Goal: Information Seeking & Learning: Learn about a topic

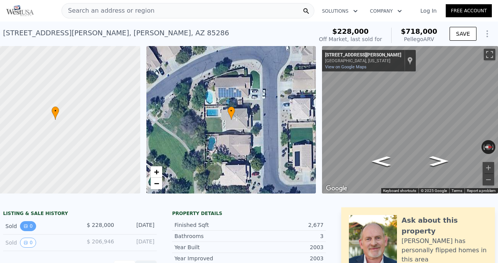
click at [24, 228] on icon "View historical data" at bounding box center [25, 226] width 3 height 3
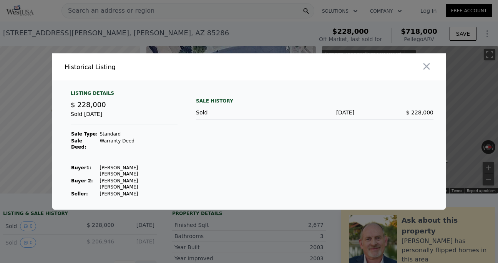
click at [436, 80] on div at bounding box center [349, 66] width 194 height 27
click at [432, 73] on button "button" at bounding box center [427, 67] width 14 height 14
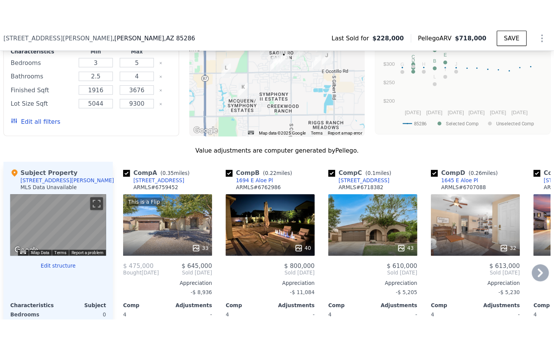
scroll to position [721, 0]
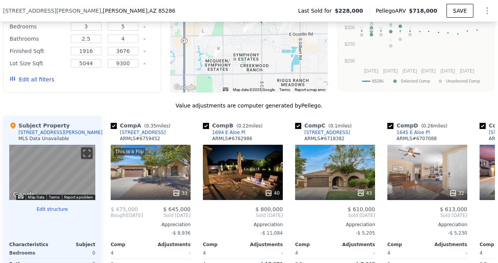
click at [62, 196] on div "Report a problem" at bounding box center [78, 197] width 33 height 5
click at [85, 151] on button "Toggle fullscreen view" at bounding box center [87, 154] width 12 height 12
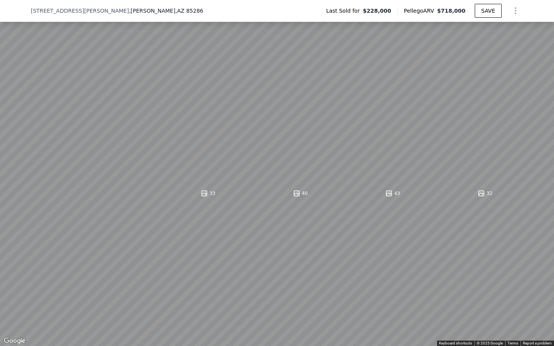
click at [498, 6] on button "Toggle fullscreen view" at bounding box center [545, 9] width 12 height 12
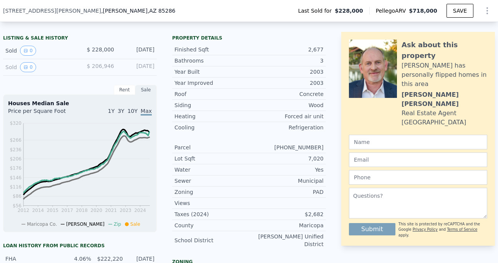
scroll to position [179, 0]
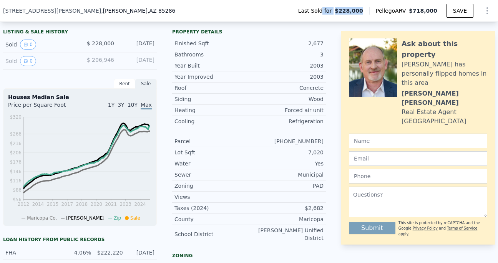
drag, startPoint x: 326, startPoint y: 10, endPoint x: 367, endPoint y: 10, distance: 41.5
click at [367, 10] on div "Last Sold for $228,000" at bounding box center [330, 11] width 77 height 8
drag, startPoint x: 367, startPoint y: 10, endPoint x: 345, endPoint y: 10, distance: 22.7
click at [341, 10] on span "$228,000" at bounding box center [349, 11] width 28 height 8
drag, startPoint x: 340, startPoint y: 10, endPoint x: 362, endPoint y: 9, distance: 22.3
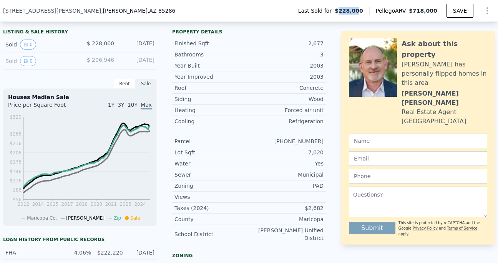
click at [362, 9] on span "$228,000" at bounding box center [349, 11] width 28 height 8
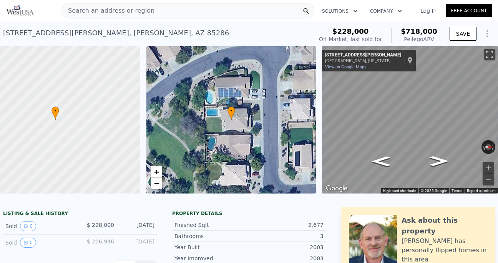
scroll to position [0, 0]
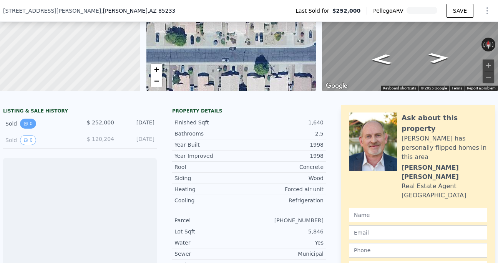
click at [24, 125] on icon "View historical data" at bounding box center [25, 123] width 3 height 3
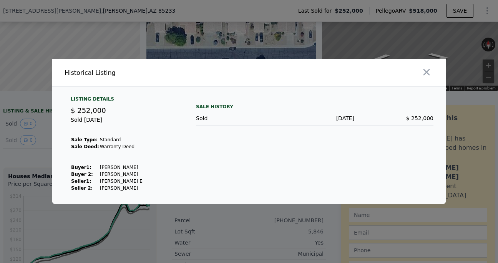
click at [176, 55] on div at bounding box center [249, 131] width 498 height 263
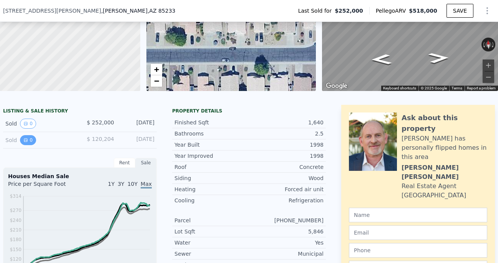
click at [25, 145] on button "0" at bounding box center [28, 140] width 16 height 10
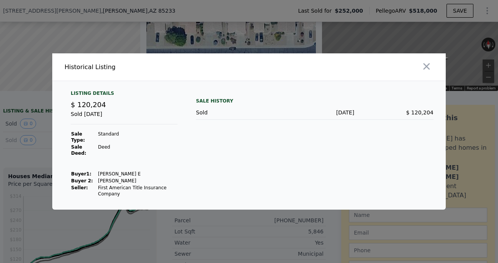
click at [127, 40] on div at bounding box center [249, 131] width 498 height 263
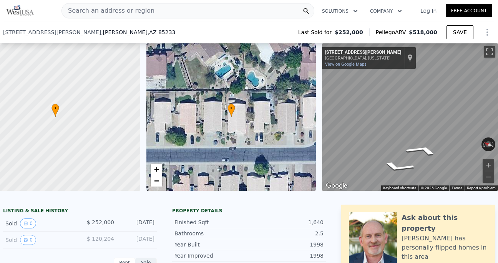
scroll to position [1014, 0]
